Goal: Task Accomplishment & Management: Manage account settings

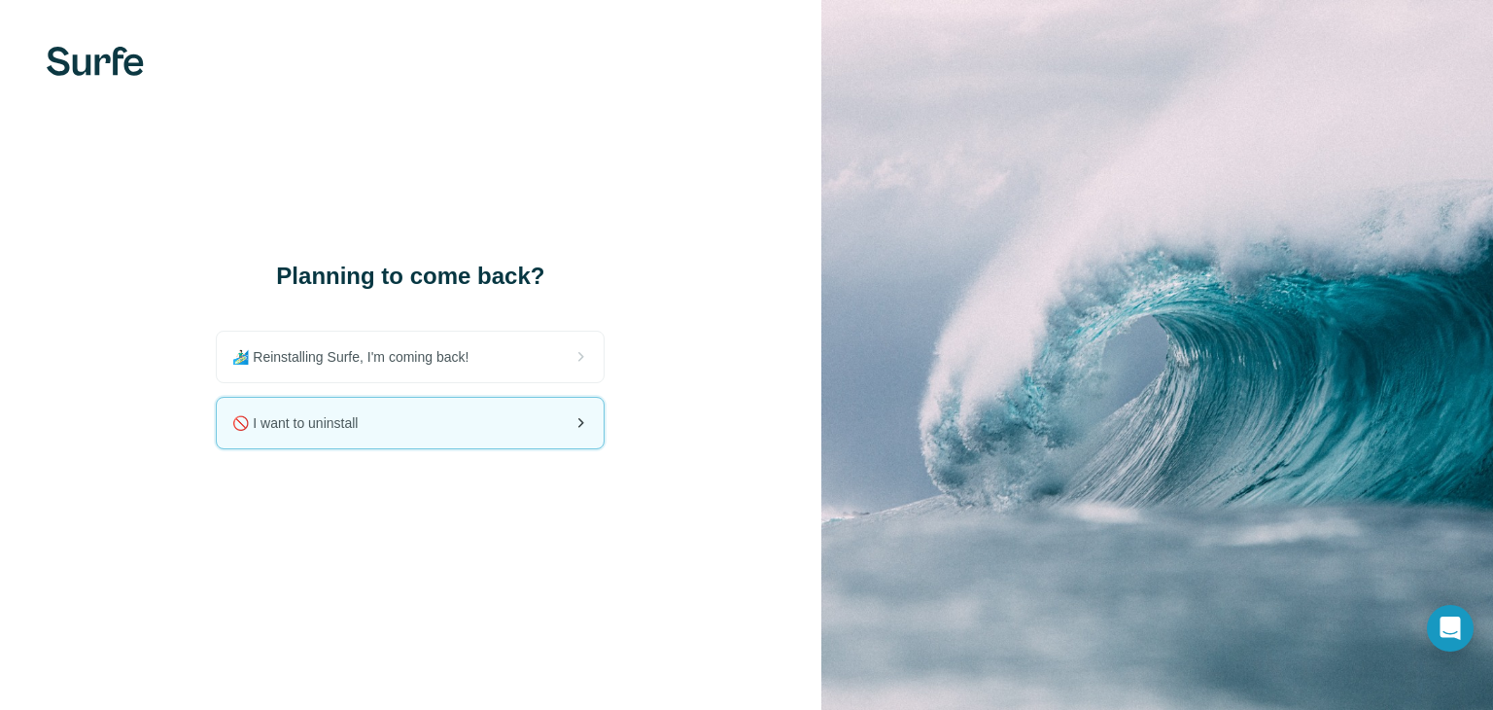
click at [454, 429] on div "🚫 I want to uninstall" at bounding box center [410, 423] width 387 height 51
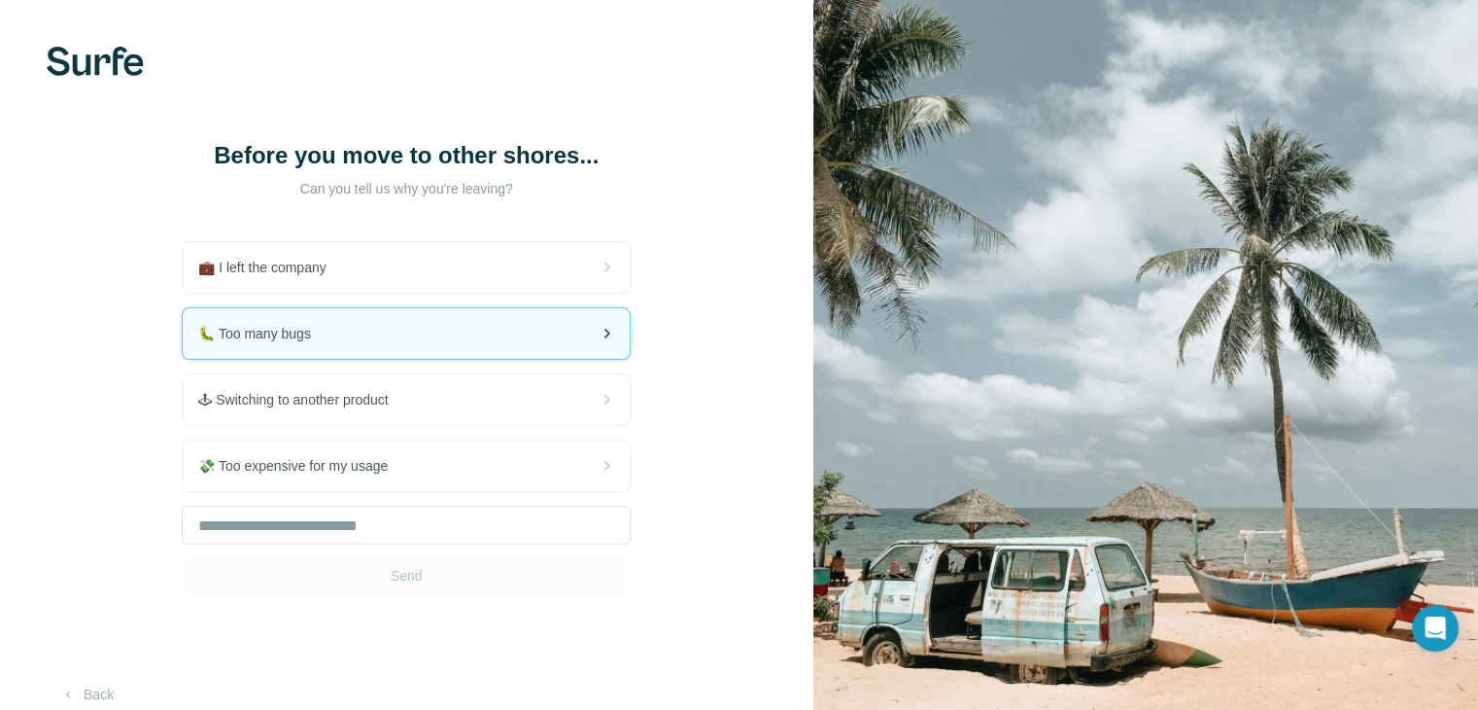
click at [443, 331] on div "🐛 Too many bugs" at bounding box center [406, 333] width 447 height 51
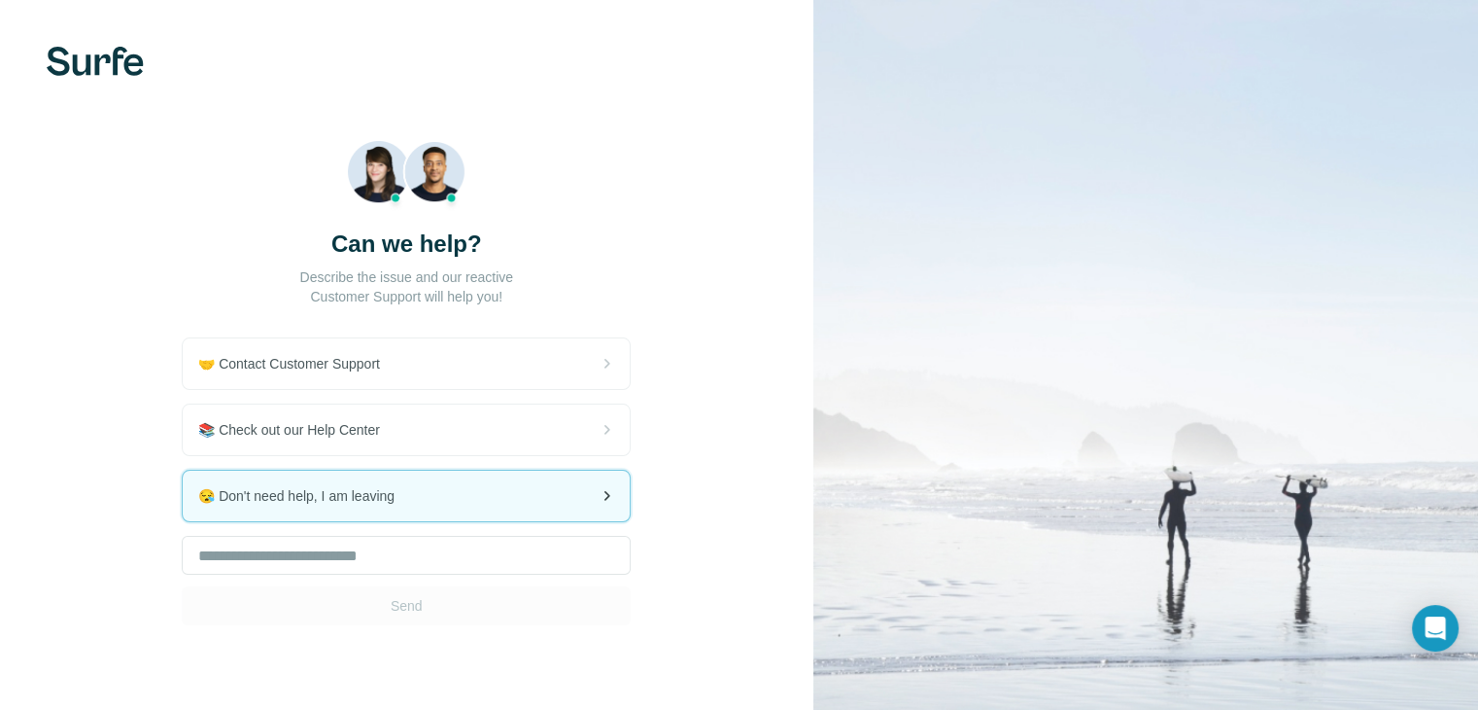
click at [387, 496] on span "😪 Don't need help, I am leaving" at bounding box center [304, 495] width 212 height 19
